Goal: Information Seeking & Learning: Find specific page/section

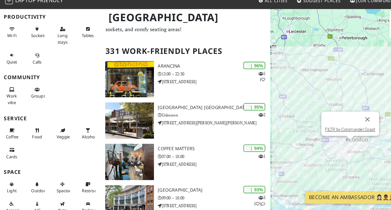
scroll to position [28, 0]
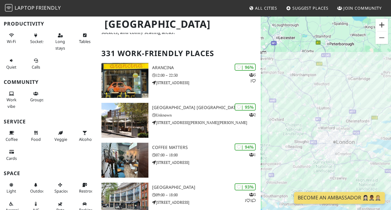
click at [380, 25] on button "Zoom in" at bounding box center [382, 25] width 12 height 12
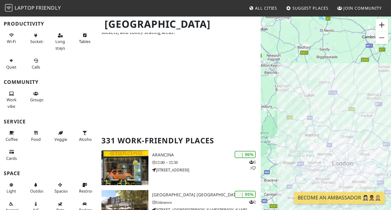
click at [380, 25] on button "Zoom in" at bounding box center [382, 25] width 12 height 12
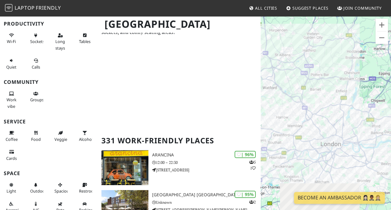
drag, startPoint x: 375, startPoint y: 135, endPoint x: 346, endPoint y: 71, distance: 70.5
click at [346, 71] on div "To navigate, press the arrow keys." at bounding box center [326, 121] width 130 height 210
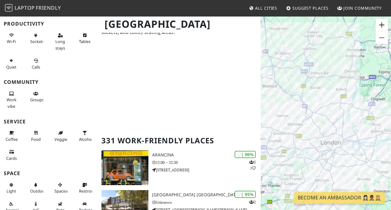
click at [381, 26] on button "Zoom in" at bounding box center [382, 25] width 12 height 12
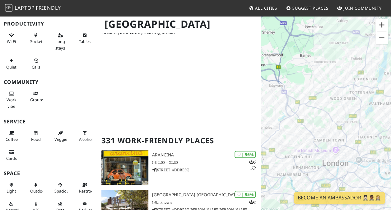
click at [381, 26] on button "Zoom in" at bounding box center [382, 25] width 12 height 12
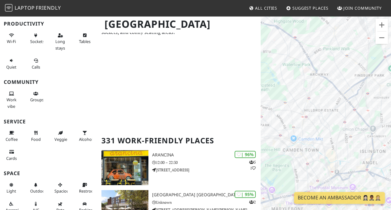
drag, startPoint x: 322, startPoint y: 132, endPoint x: 282, endPoint y: 76, distance: 68.5
click at [282, 76] on div "To navigate, press the arrow keys." at bounding box center [326, 121] width 130 height 210
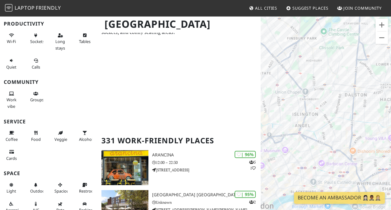
drag, startPoint x: 339, startPoint y: 111, endPoint x: 271, endPoint y: 74, distance: 77.6
click at [271, 74] on div "To navigate, press the arrow keys." at bounding box center [326, 121] width 130 height 210
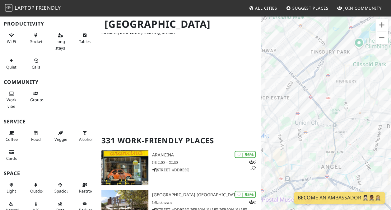
drag, startPoint x: 315, startPoint y: 92, endPoint x: 354, endPoint y: 120, distance: 48.4
click at [354, 120] on div "To navigate, press the arrow keys." at bounding box center [326, 121] width 130 height 210
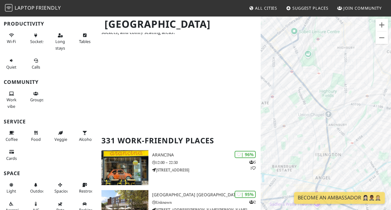
drag, startPoint x: 349, startPoint y: 123, endPoint x: 354, endPoint y: 101, distance: 22.8
click at [354, 101] on div "To navigate, press the arrow keys." at bounding box center [326, 121] width 130 height 210
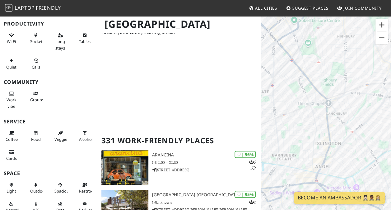
click at [380, 25] on button "Zoom in" at bounding box center [382, 25] width 12 height 12
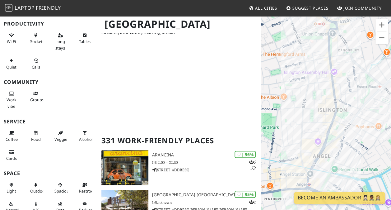
drag, startPoint x: 359, startPoint y: 119, endPoint x: 361, endPoint y: 60, distance: 58.5
click at [361, 60] on div "To navigate, press the arrow keys." at bounding box center [326, 121] width 130 height 210
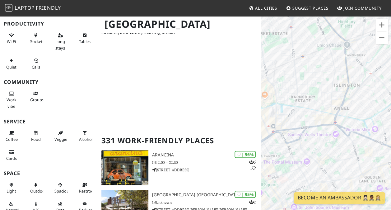
drag, startPoint x: 327, startPoint y: 155, endPoint x: 301, endPoint y: 118, distance: 45.1
click at [301, 118] on div "To navigate, press the arrow keys." at bounding box center [326, 121] width 130 height 210
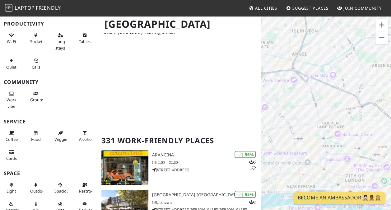
drag, startPoint x: 329, startPoint y: 161, endPoint x: 315, endPoint y: 146, distance: 20.0
click at [315, 146] on div "To navigate, press the arrow keys." at bounding box center [326, 121] width 130 height 210
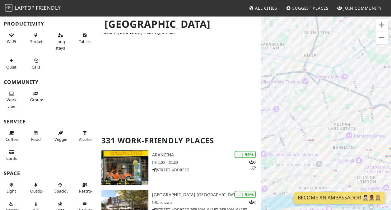
drag, startPoint x: 315, startPoint y: 146, endPoint x: 350, endPoint y: 154, distance: 36.3
click at [350, 154] on div "To navigate, press the arrow keys." at bounding box center [326, 121] width 130 height 210
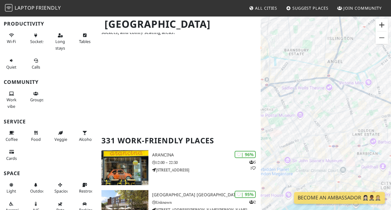
click at [385, 21] on button "Zoom in" at bounding box center [382, 25] width 12 height 12
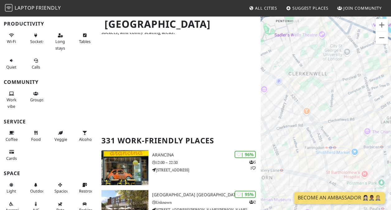
drag, startPoint x: 370, startPoint y: 156, endPoint x: 358, endPoint y: 130, distance: 28.3
click at [358, 130] on div "To navigate, press the arrow keys." at bounding box center [326, 121] width 130 height 210
click at [384, 25] on button "Zoom in" at bounding box center [382, 25] width 12 height 12
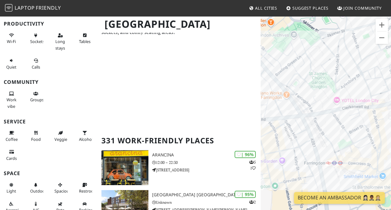
drag, startPoint x: 345, startPoint y: 151, endPoint x: 344, endPoint y: 125, distance: 25.6
click at [344, 125] on div "To navigate, press the arrow keys." at bounding box center [326, 121] width 130 height 210
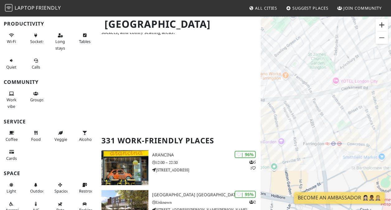
click at [383, 24] on button "Zoom in" at bounding box center [382, 25] width 12 height 12
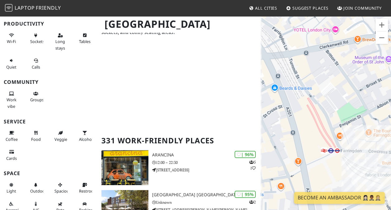
drag, startPoint x: 348, startPoint y: 142, endPoint x: 330, endPoint y: 118, distance: 29.9
click at [330, 118] on div "To navigate, press the arrow keys." at bounding box center [326, 121] width 130 height 210
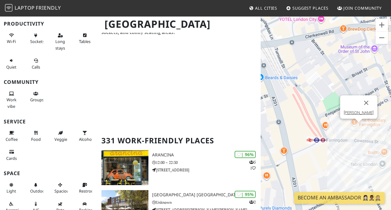
click at [362, 128] on div "To navigate, press the arrow keys. LEON Farringdon" at bounding box center [326, 121] width 130 height 210
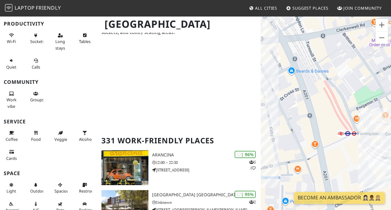
drag, startPoint x: 340, startPoint y: 153, endPoint x: 383, endPoint y: 146, distance: 43.9
click at [383, 146] on div "To navigate, press the arrow keys." at bounding box center [326, 121] width 130 height 210
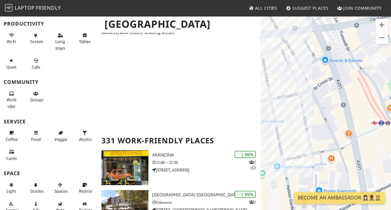
drag, startPoint x: 350, startPoint y: 160, endPoint x: 390, endPoint y: 148, distance: 42.2
click at [390, 148] on div "To navigate, press the arrow keys." at bounding box center [326, 121] width 130 height 210
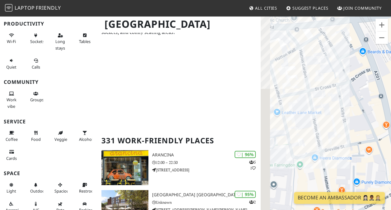
drag, startPoint x: 302, startPoint y: 145, endPoint x: 362, endPoint y: 130, distance: 61.8
click at [362, 130] on div "To navigate, press the arrow keys." at bounding box center [326, 121] width 130 height 210
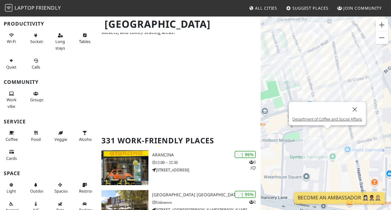
click at [328, 136] on div "To navigate, press the arrow keys. Department of Coffee and Social Affairs" at bounding box center [326, 121] width 130 height 210
click at [328, 87] on div "To navigate, press the arrow keys. Department of Coffee and Social Affairs" at bounding box center [326, 121] width 130 height 210
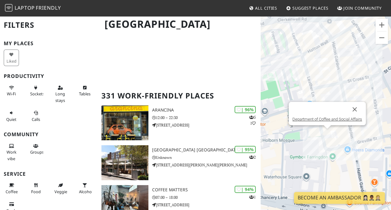
scroll to position [73, 0]
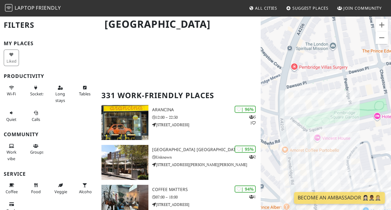
drag, startPoint x: 300, startPoint y: 155, endPoint x: 298, endPoint y: 139, distance: 16.3
click at [298, 139] on div "To navigate, press the arrow keys. Department of Coffee and Social Affairs" at bounding box center [326, 121] width 130 height 210
click at [293, 124] on div "To navigate, press the arrow keys. Department of Coffee and Social Affairs Nott…" at bounding box center [326, 121] width 130 height 210
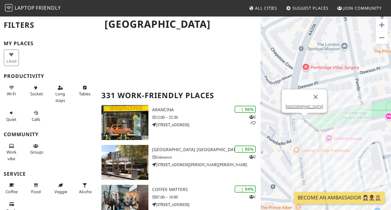
click at [303, 124] on div "To navigate, press the arrow keys. Department of Coffee and Social Affairs Nott…" at bounding box center [326, 121] width 130 height 210
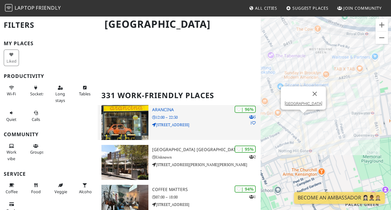
drag, startPoint x: 355, startPoint y: 125, endPoint x: 258, endPoint y: 132, distance: 97.0
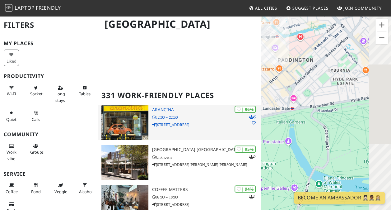
drag, startPoint x: 319, startPoint y: 128, endPoint x: 151, endPoint y: 108, distance: 169.2
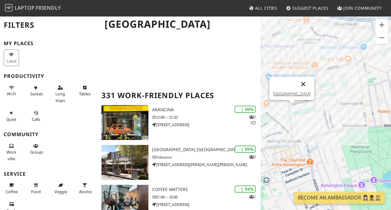
click at [307, 80] on button "Close" at bounding box center [303, 84] width 15 height 15
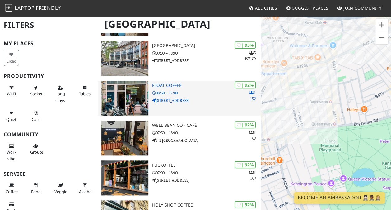
drag, startPoint x: 318, startPoint y: 85, endPoint x: 199, endPoint y: 83, distance: 118.9
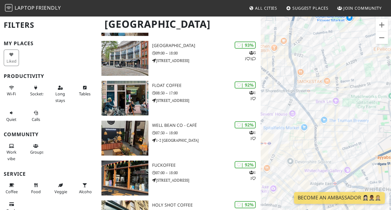
drag, startPoint x: 353, startPoint y: 93, endPoint x: 339, endPoint y: 88, distance: 14.1
click at [339, 88] on div "To navigate, press the arrow keys." at bounding box center [326, 121] width 130 height 210
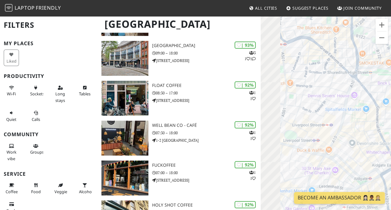
drag, startPoint x: 318, startPoint y: 97, endPoint x: 387, endPoint y: 76, distance: 71.5
click at [387, 76] on div "To navigate, press the arrow keys." at bounding box center [326, 121] width 130 height 210
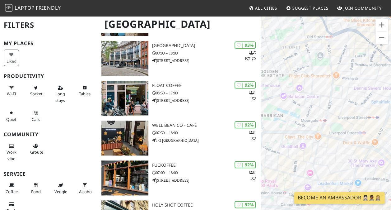
drag, startPoint x: 330, startPoint y: 89, endPoint x: 365, endPoint y: 87, distance: 34.9
click at [365, 87] on div "To navigate, press the arrow keys." at bounding box center [326, 121] width 130 height 210
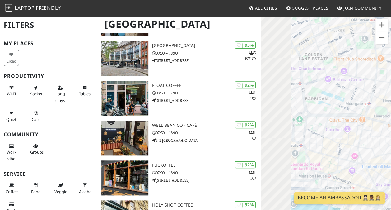
drag, startPoint x: 352, startPoint y: 90, endPoint x: 396, endPoint y: 70, distance: 48.1
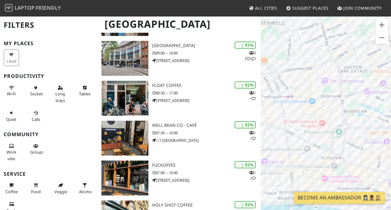
drag, startPoint x: 314, startPoint y: 99, endPoint x: 356, endPoint y: 115, distance: 45.0
click at [356, 115] on div "To navigate, press the arrow keys." at bounding box center [326, 121] width 130 height 210
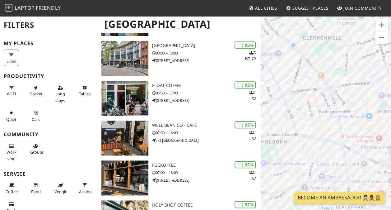
drag, startPoint x: 305, startPoint y: 113, endPoint x: 364, endPoint y: 128, distance: 59.9
click at [364, 128] on div "To navigate, press the arrow keys." at bounding box center [326, 121] width 130 height 210
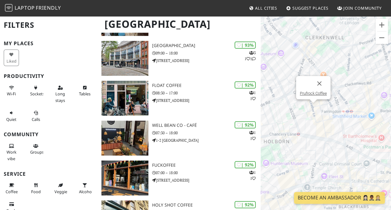
click at [310, 108] on div "To navigate, press the arrow keys. Prufrock Coffee" at bounding box center [326, 121] width 130 height 210
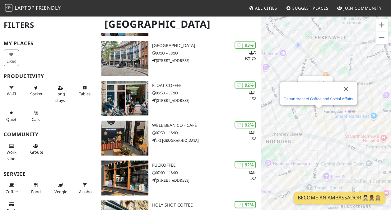
click at [321, 100] on link "Department of Coffee and Social Affairs" at bounding box center [319, 98] width 70 height 5
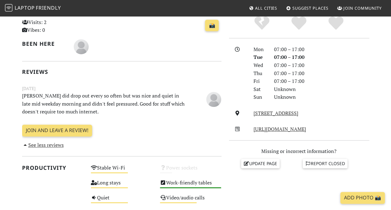
scroll to position [148, 0]
